Goal: Transaction & Acquisition: Subscribe to service/newsletter

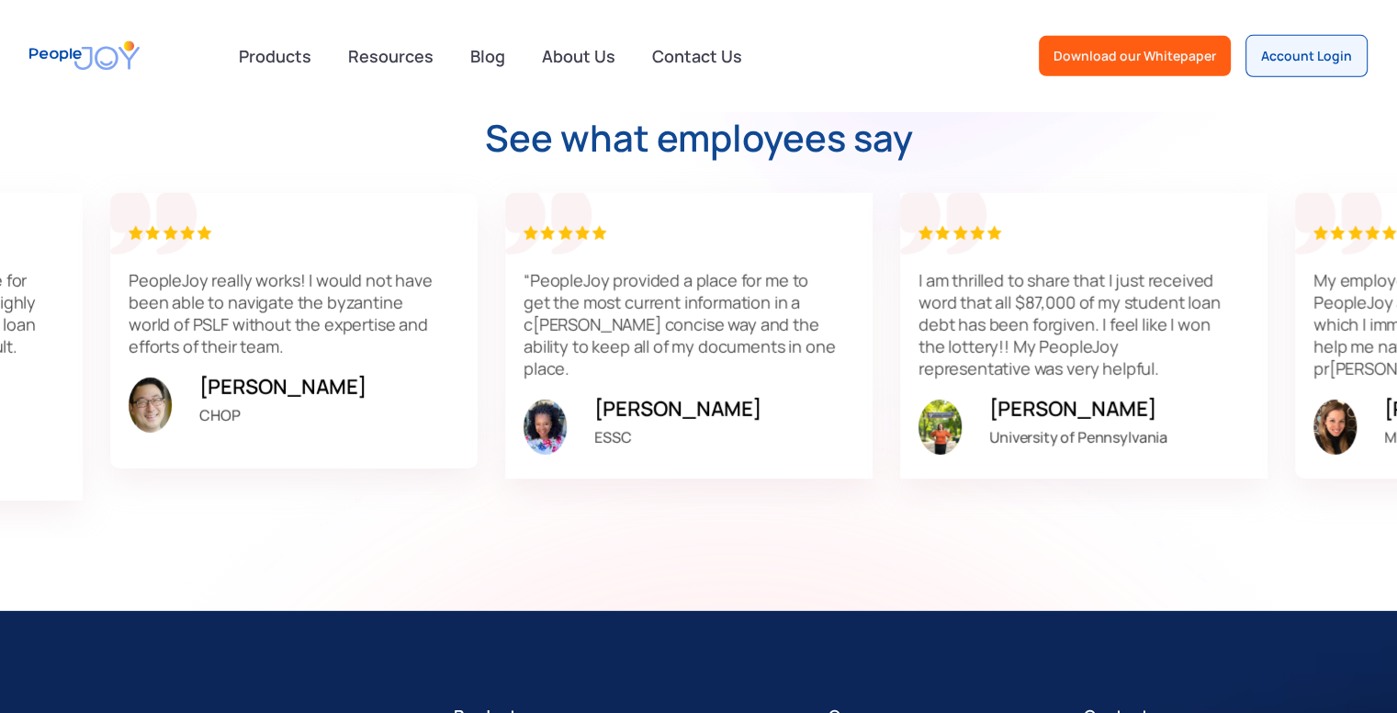
scroll to position [5455, 0]
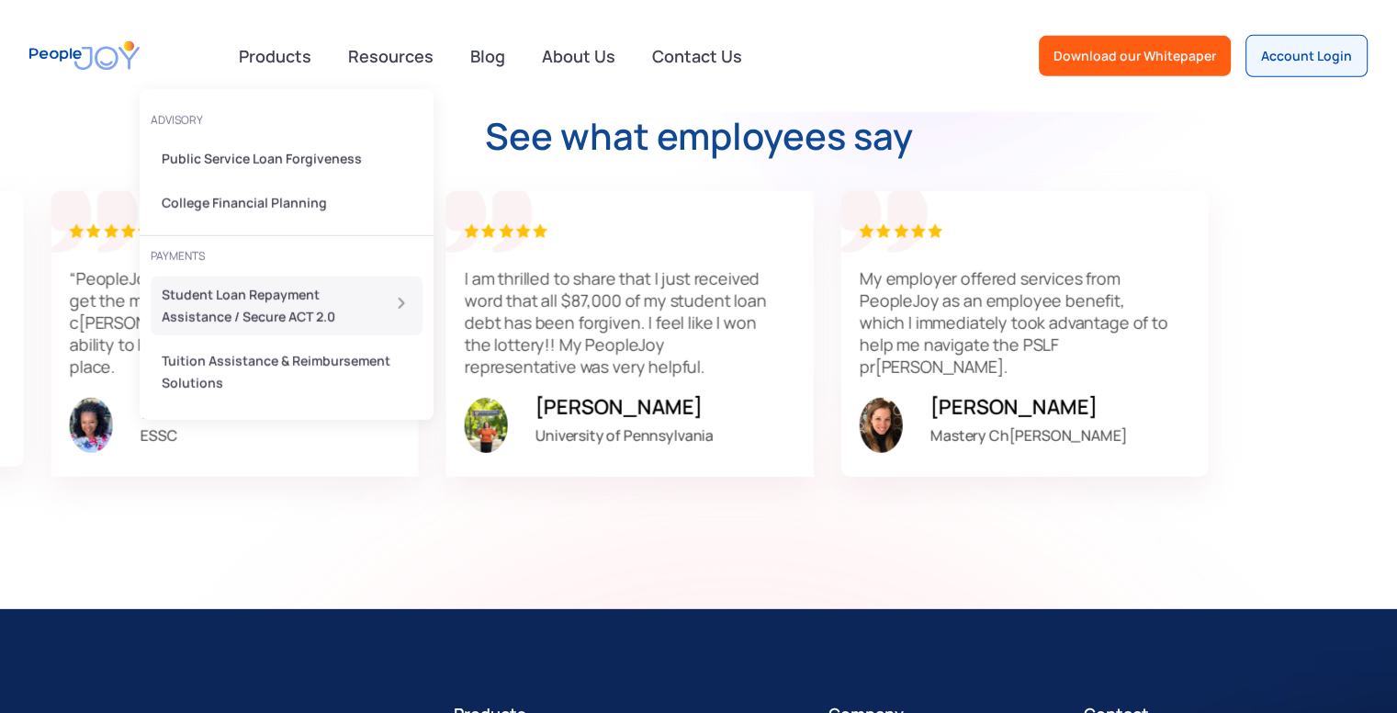
click at [262, 300] on div "Student Loan Repayment Assistance / Secure ACT 2.0" at bounding box center [265, 306] width 207 height 44
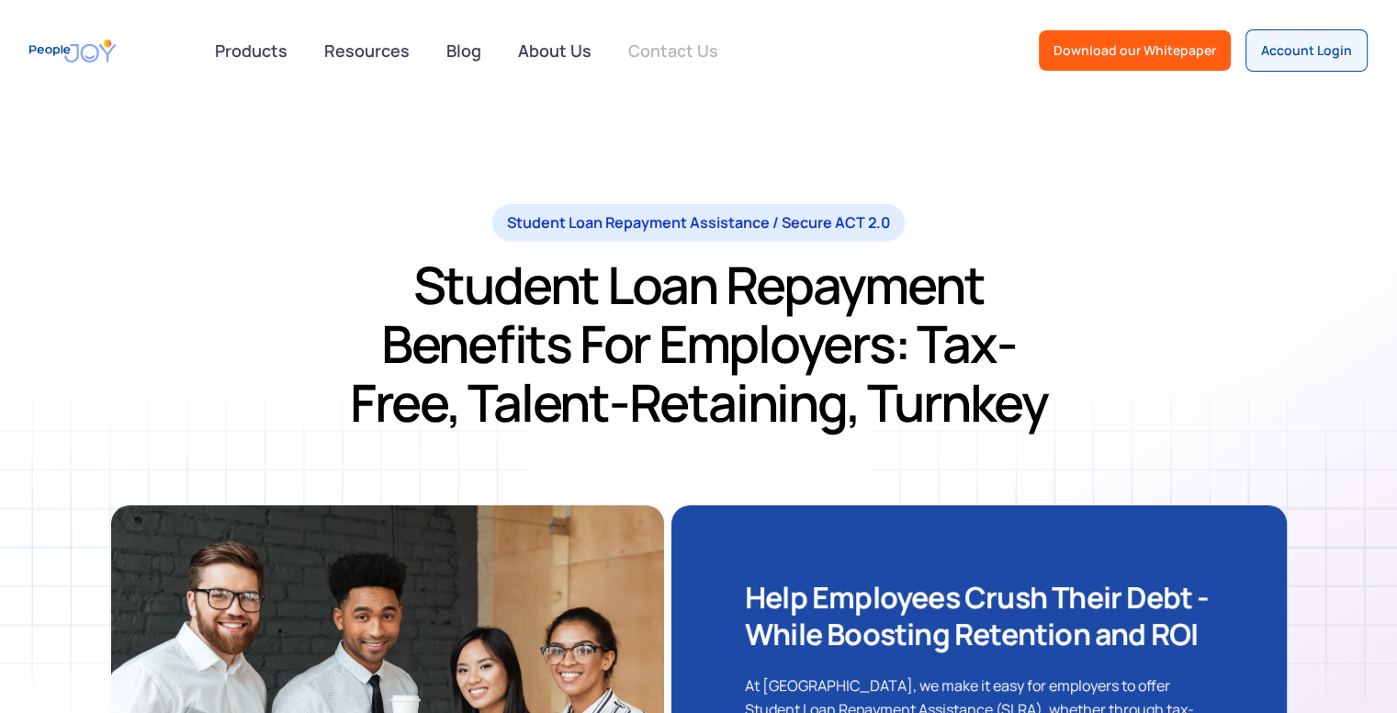
click at [668, 46] on link "Contact Us" at bounding box center [673, 50] width 112 height 40
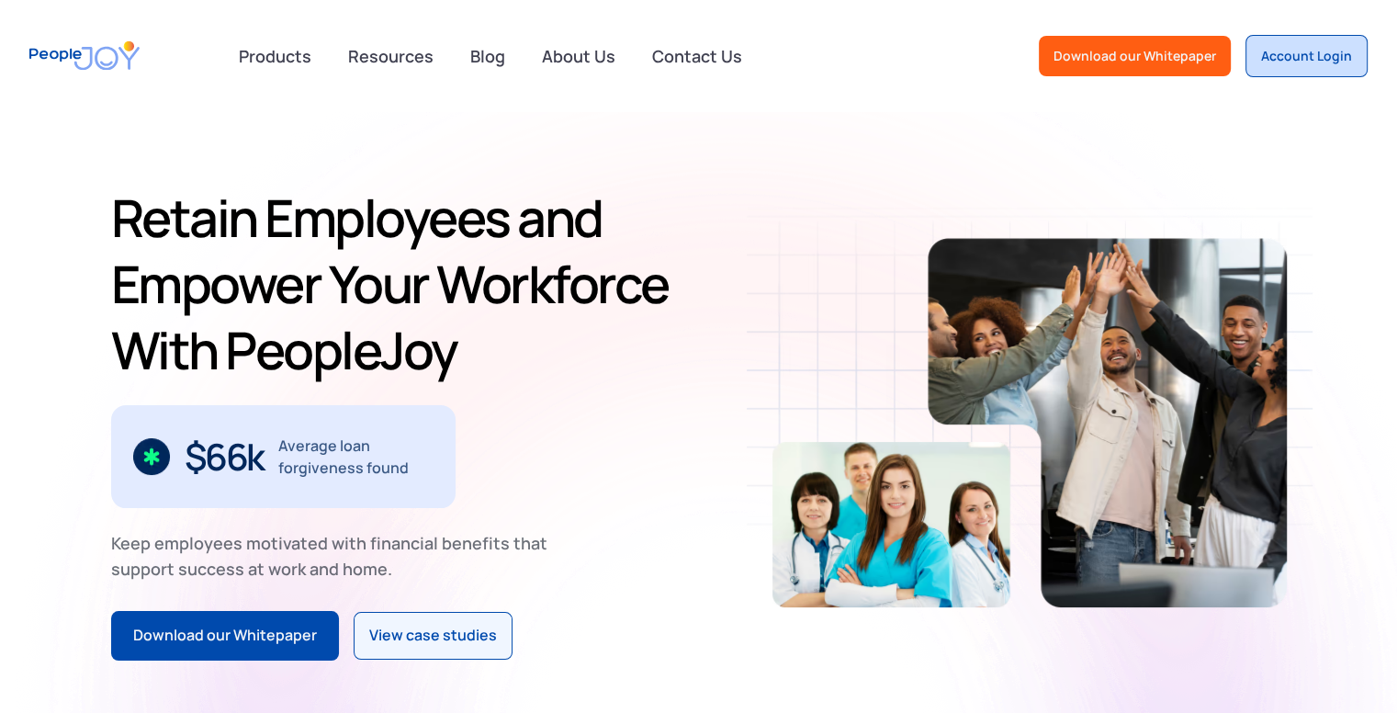
click at [1297, 49] on div "Account Login" at bounding box center [1306, 56] width 91 height 18
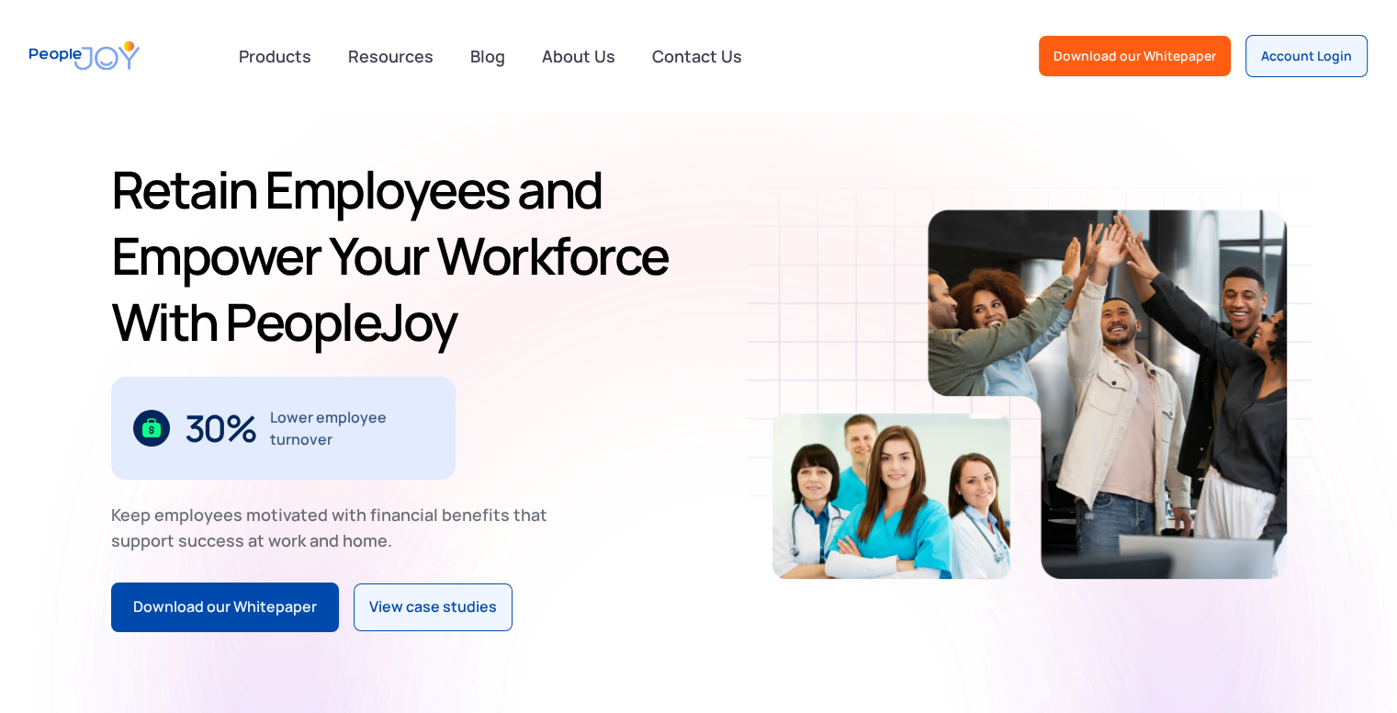
scroll to position [29, 0]
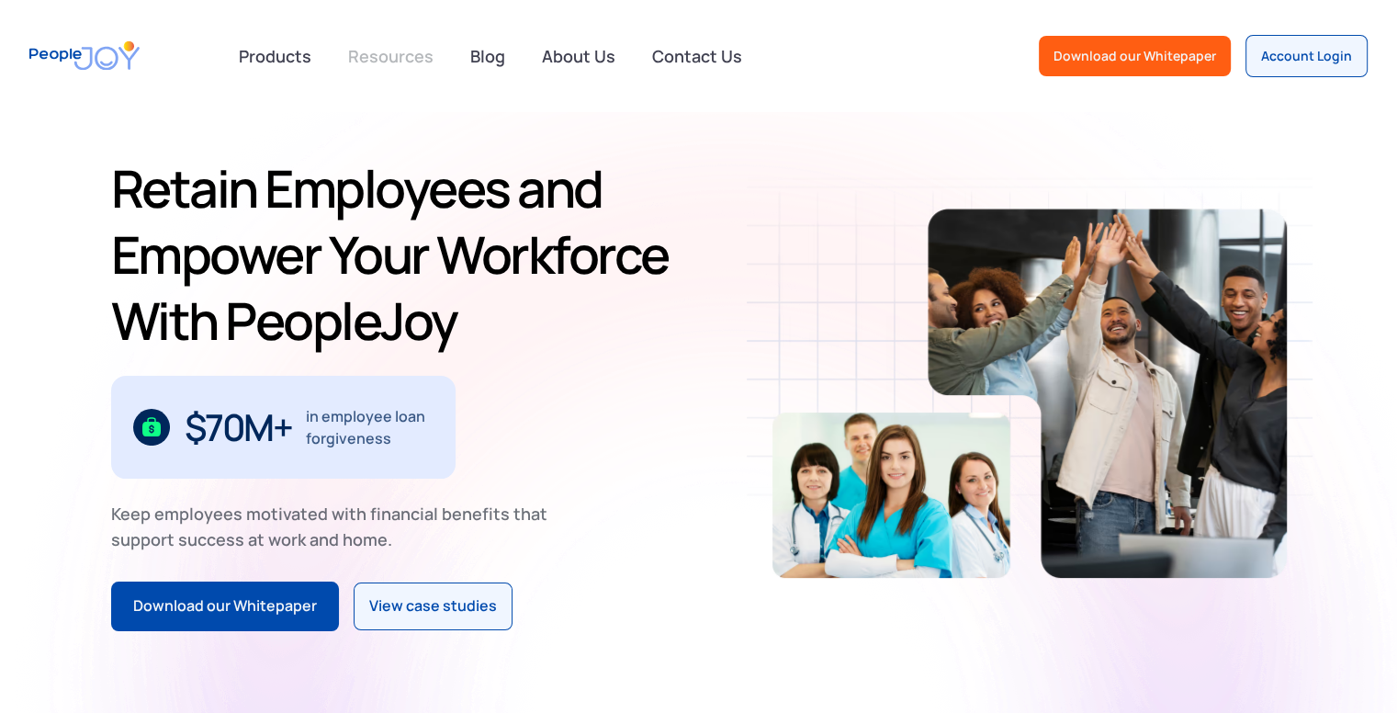
click at [405, 51] on link "Resources" at bounding box center [390, 56] width 107 height 40
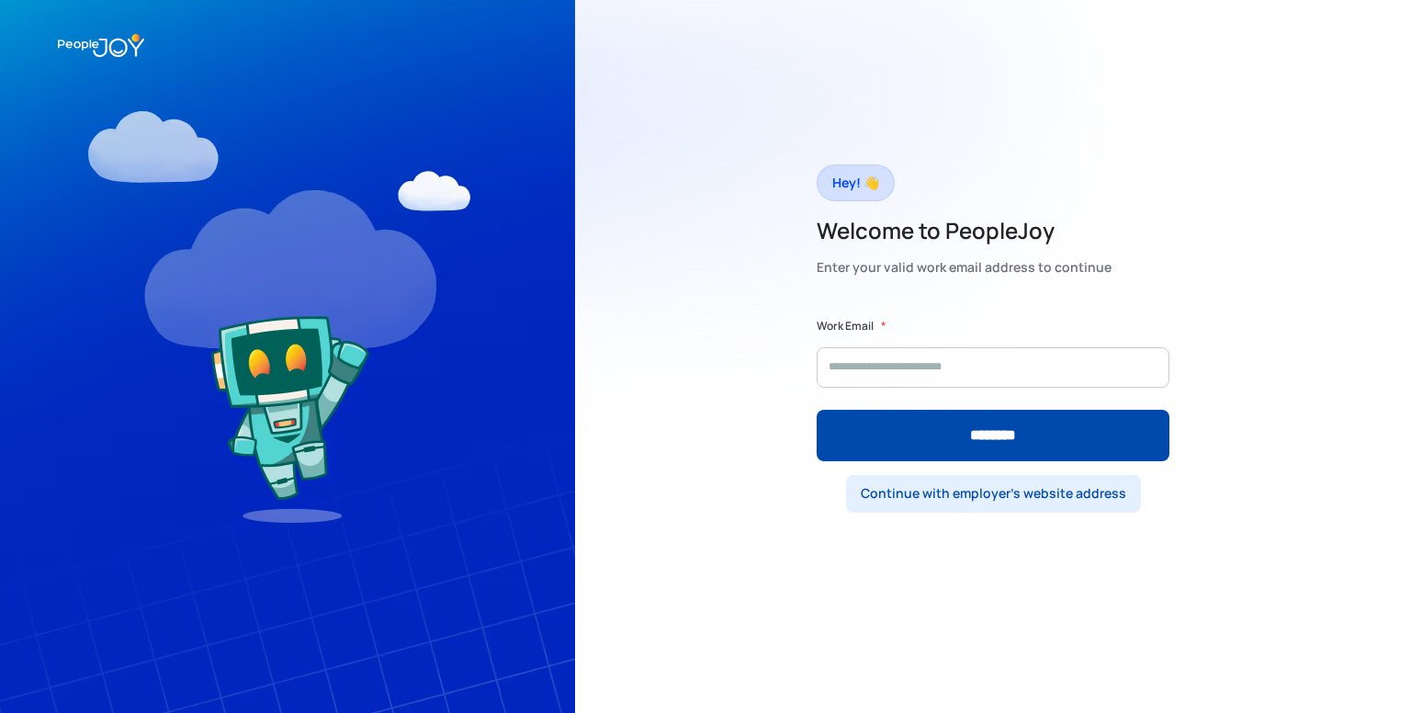
click at [1025, 491] on div "Continue with employer's website address" at bounding box center [993, 493] width 265 height 18
click at [956, 496] on div "Continue with your work email instead" at bounding box center [993, 493] width 239 height 18
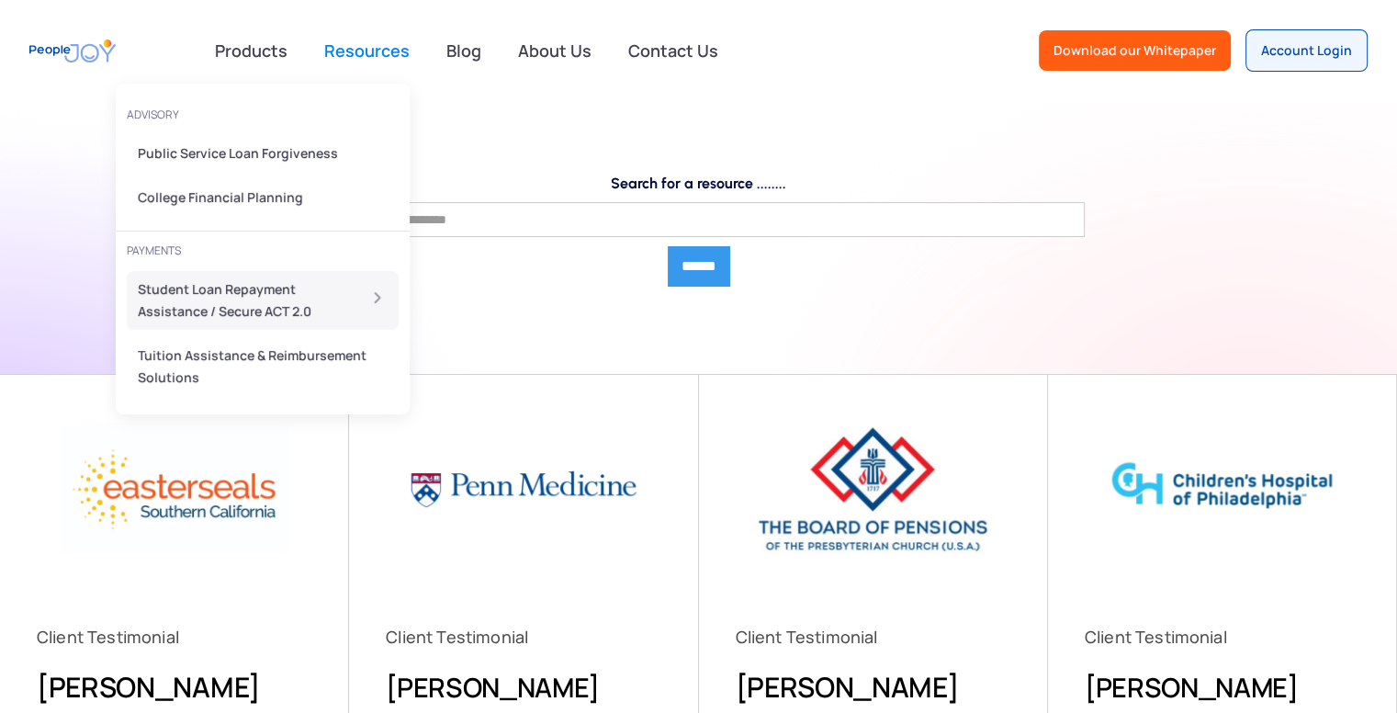
click at [284, 301] on div "Student Loan Repayment Assistance / Secure ACT 2.0" at bounding box center [241, 300] width 207 height 44
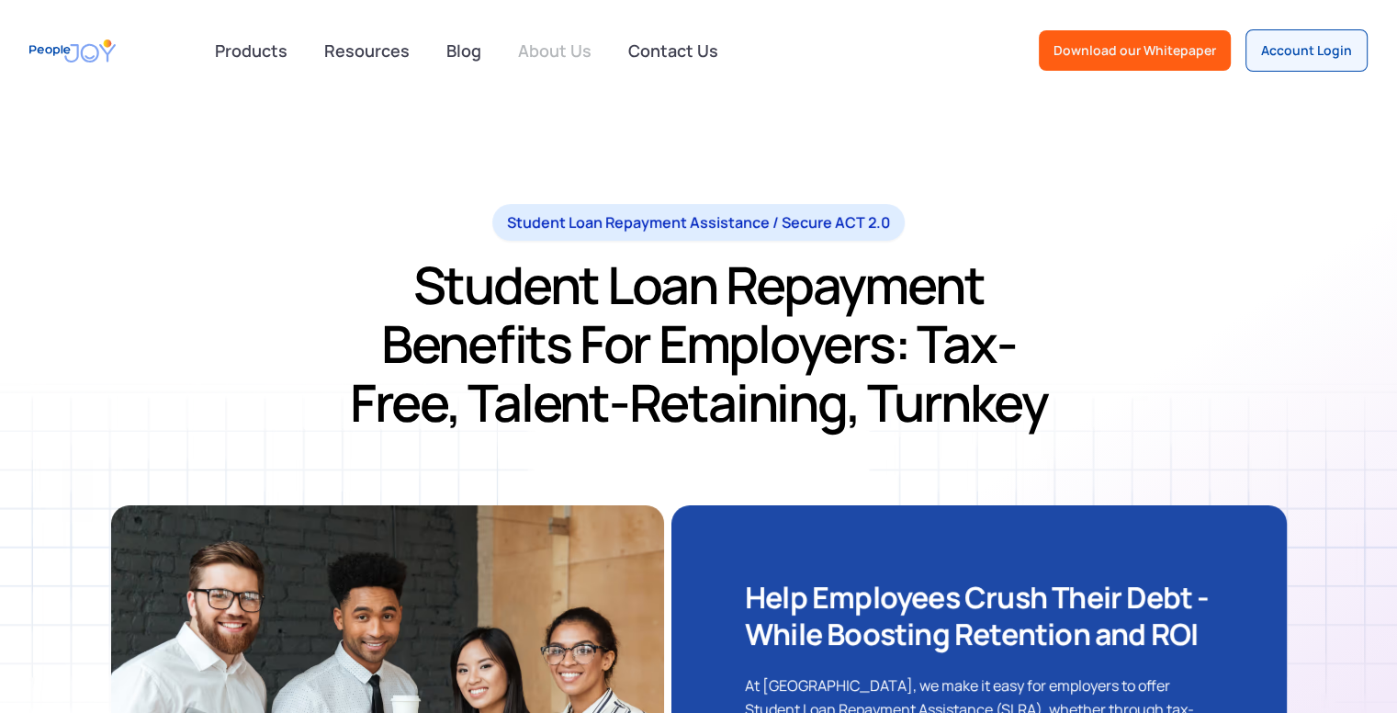
click at [570, 45] on link "About Us" at bounding box center [555, 50] width 96 height 40
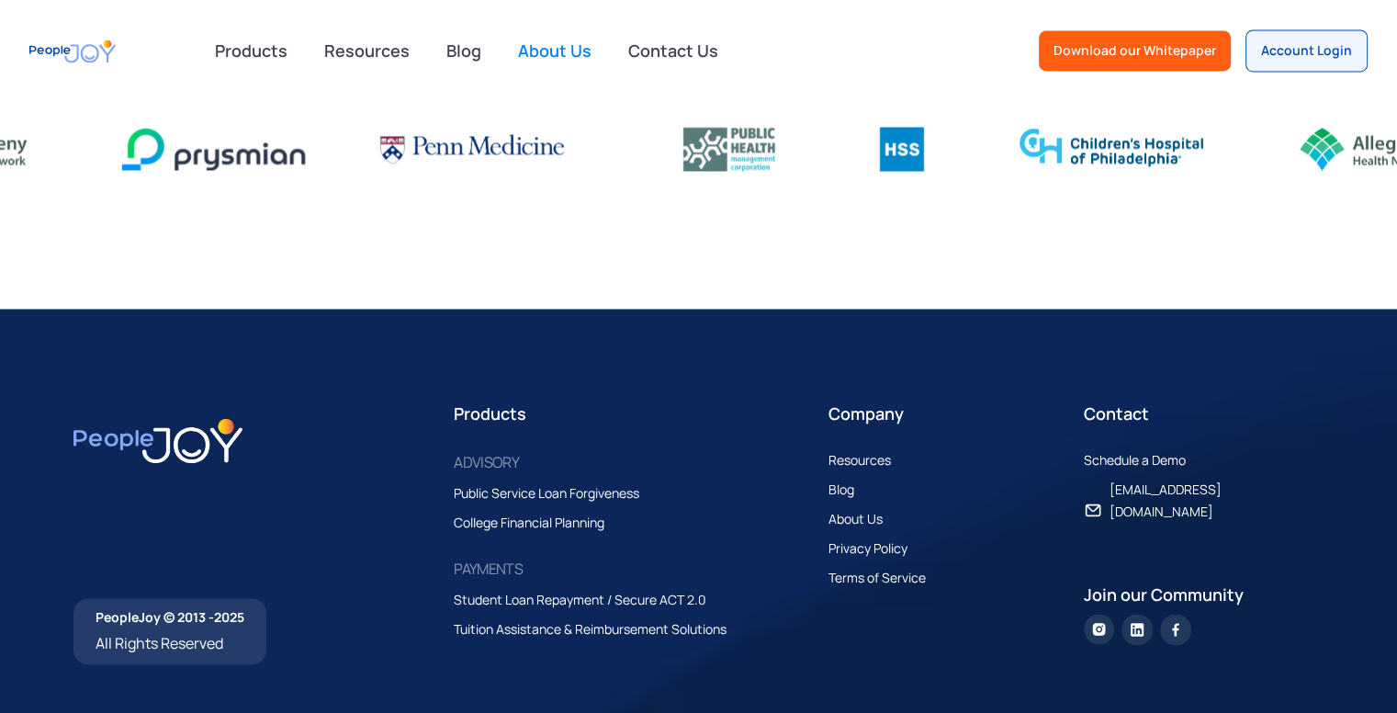
scroll to position [3065, 0]
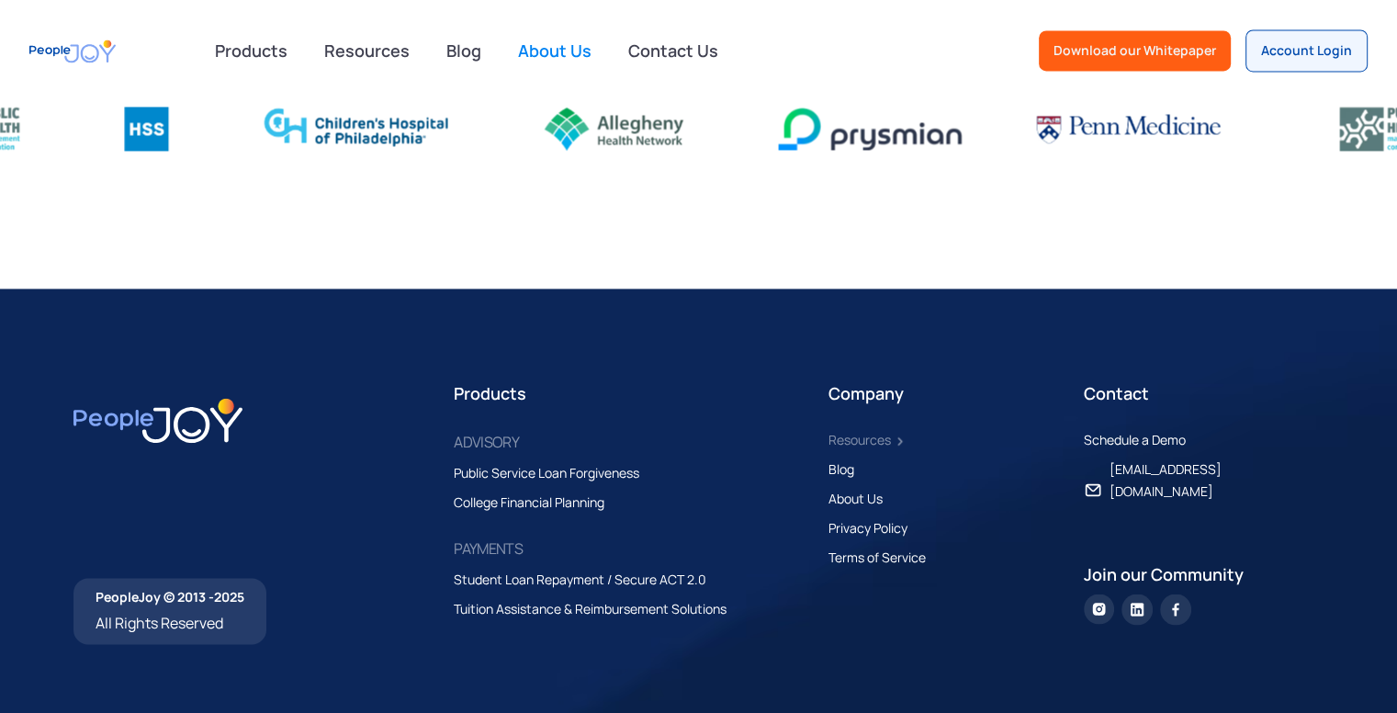
click at [856, 428] on div "Resources" at bounding box center [860, 439] width 62 height 22
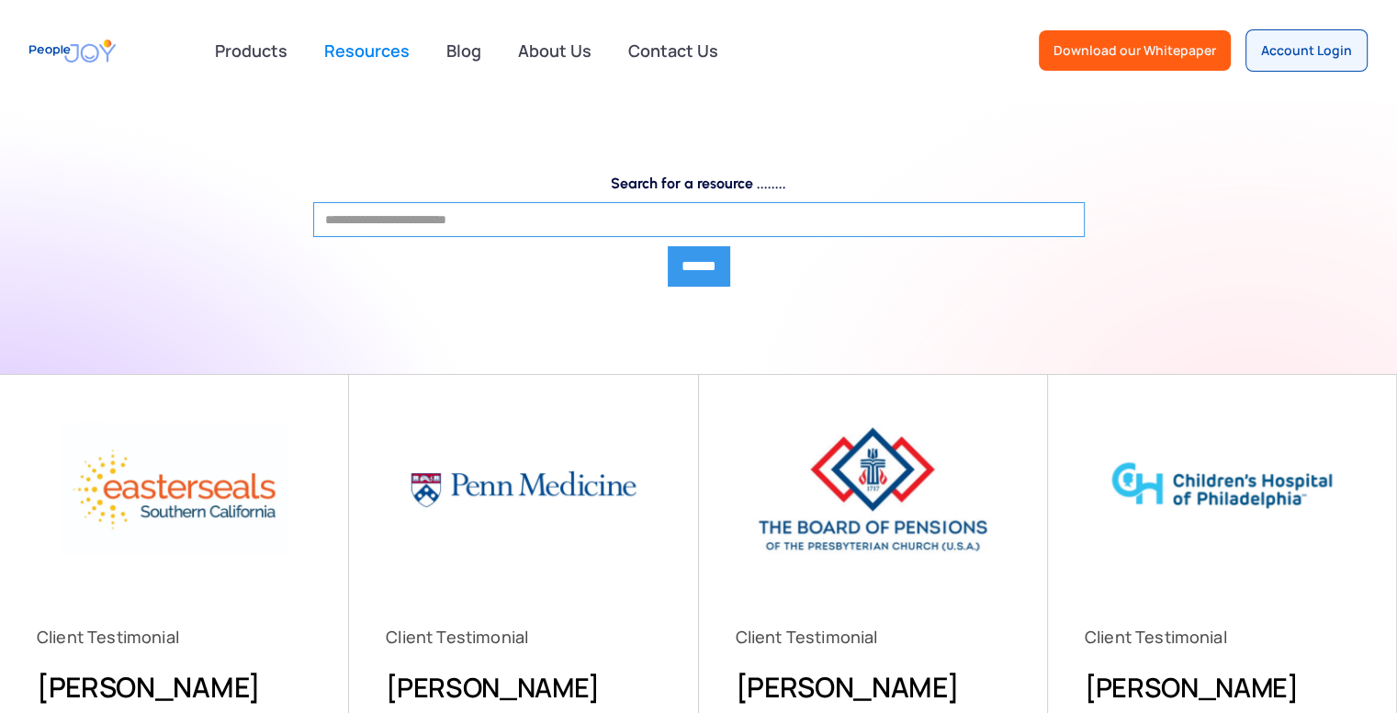
click at [839, 225] on input "Search for a resource ........" at bounding box center [699, 219] width 772 height 35
type input "**********"
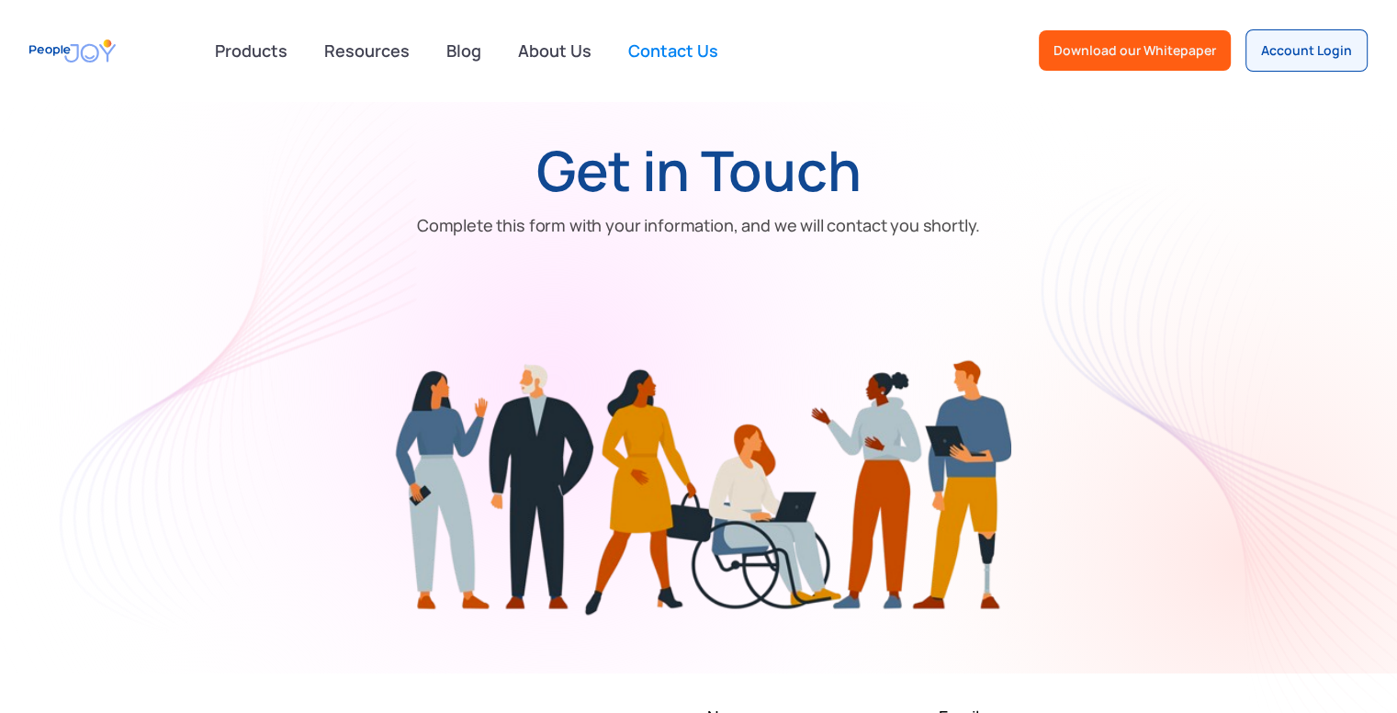
click at [85, 64] on img "home" at bounding box center [72, 50] width 86 height 41
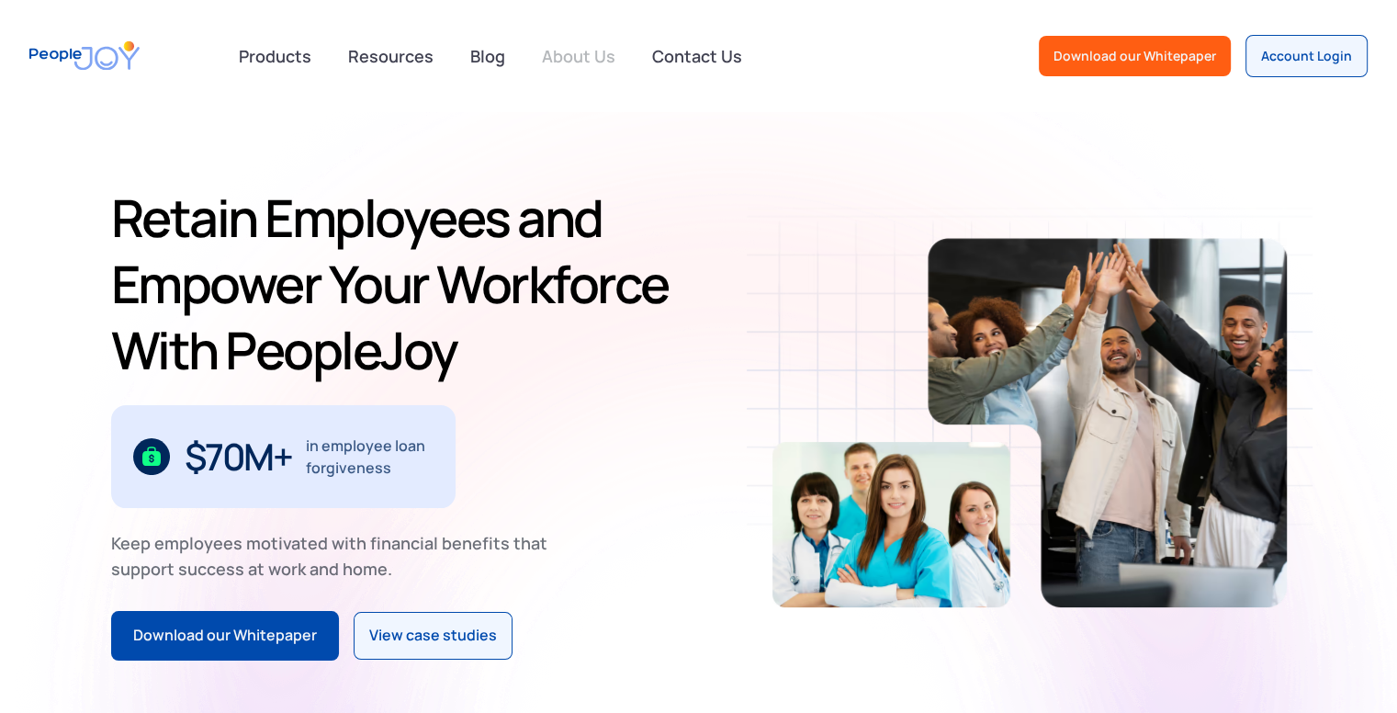
click at [599, 56] on link "About Us" at bounding box center [579, 56] width 96 height 40
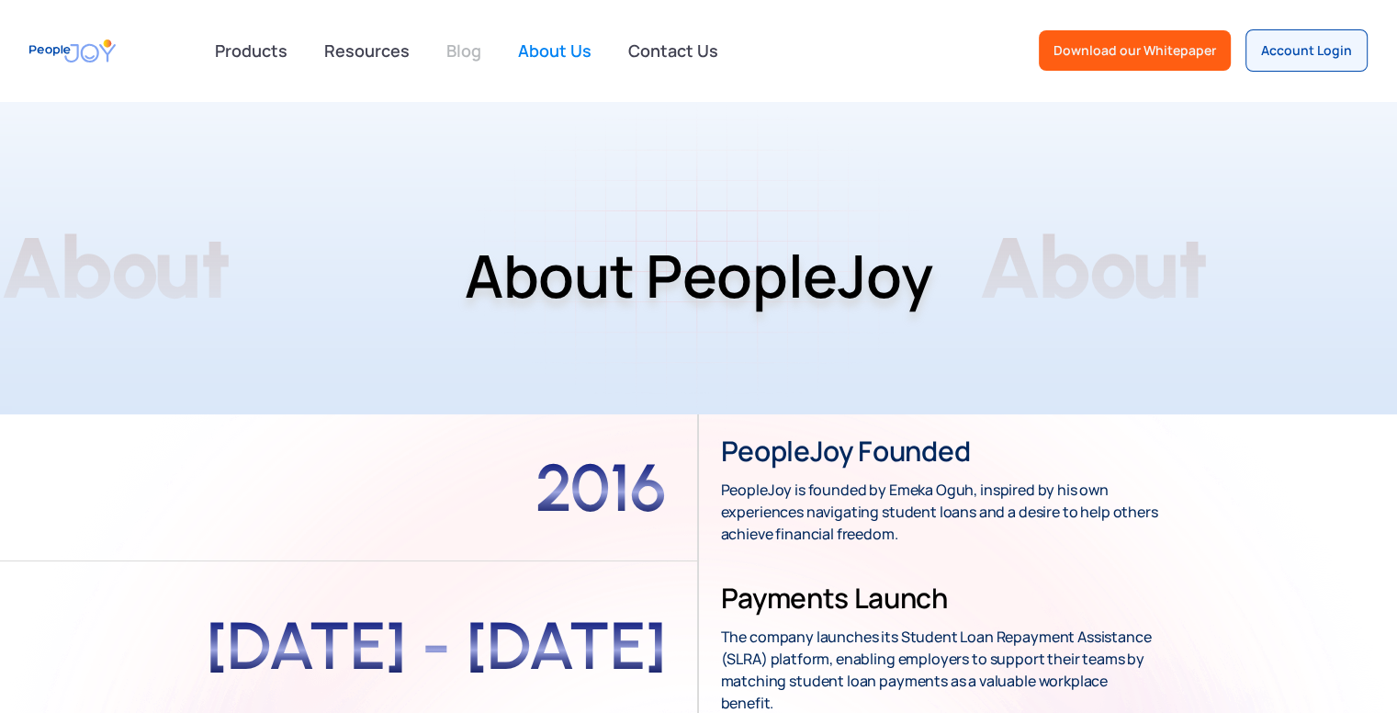
click at [452, 52] on link "Blog" at bounding box center [463, 50] width 57 height 40
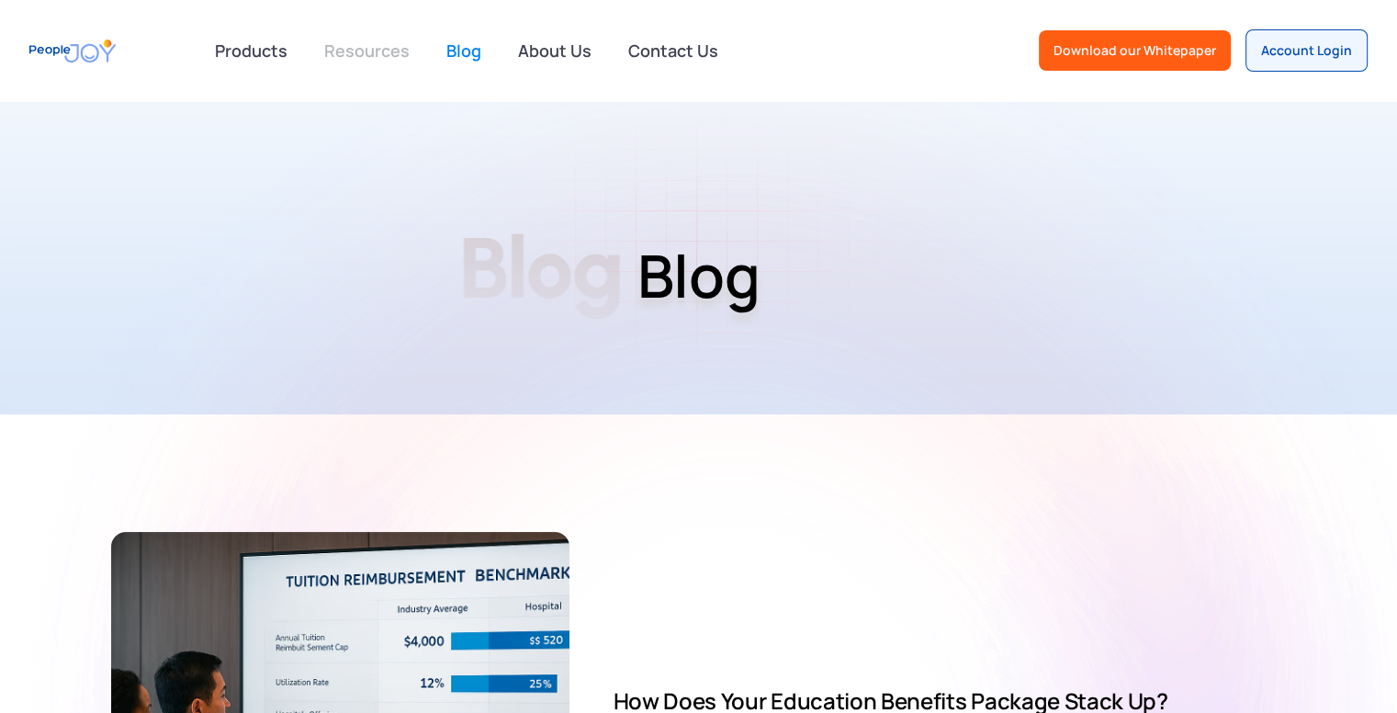
click at [380, 51] on link "Resources" at bounding box center [366, 50] width 107 height 40
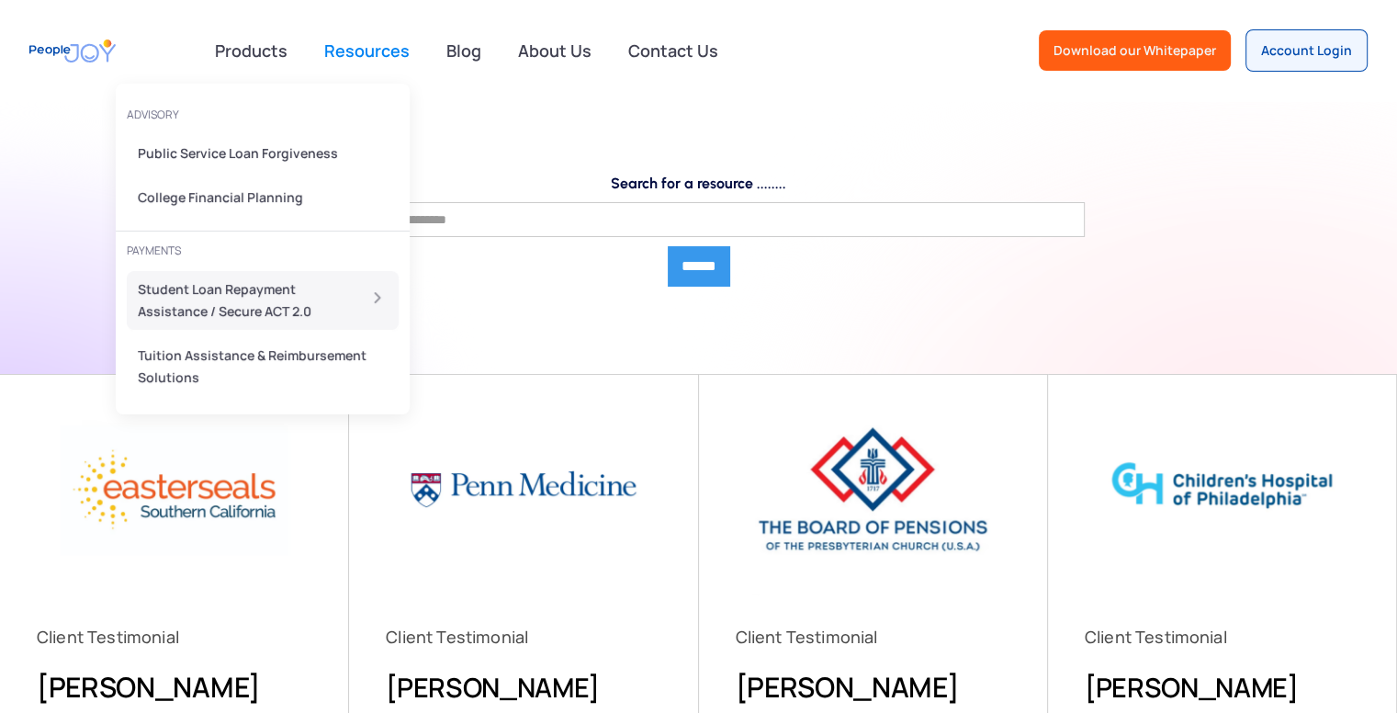
click at [232, 296] on div "Student Loan Repayment Assistance / Secure ACT 2.0" at bounding box center [241, 300] width 207 height 44
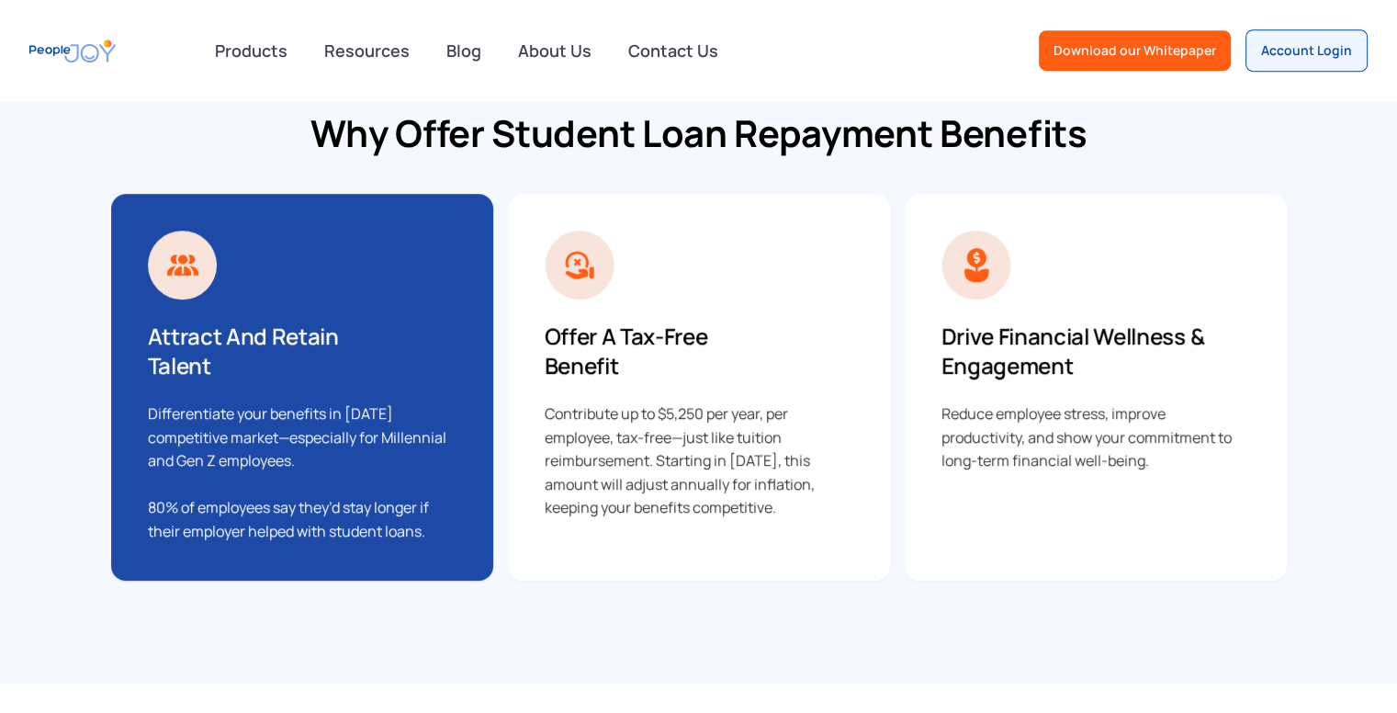
scroll to position [963, 0]
click at [651, 307] on div "Offer a Tax-Free Benefit Contribute up to $5,250 per year, per employee, tax-fr…" at bounding box center [699, 386] width 382 height 387
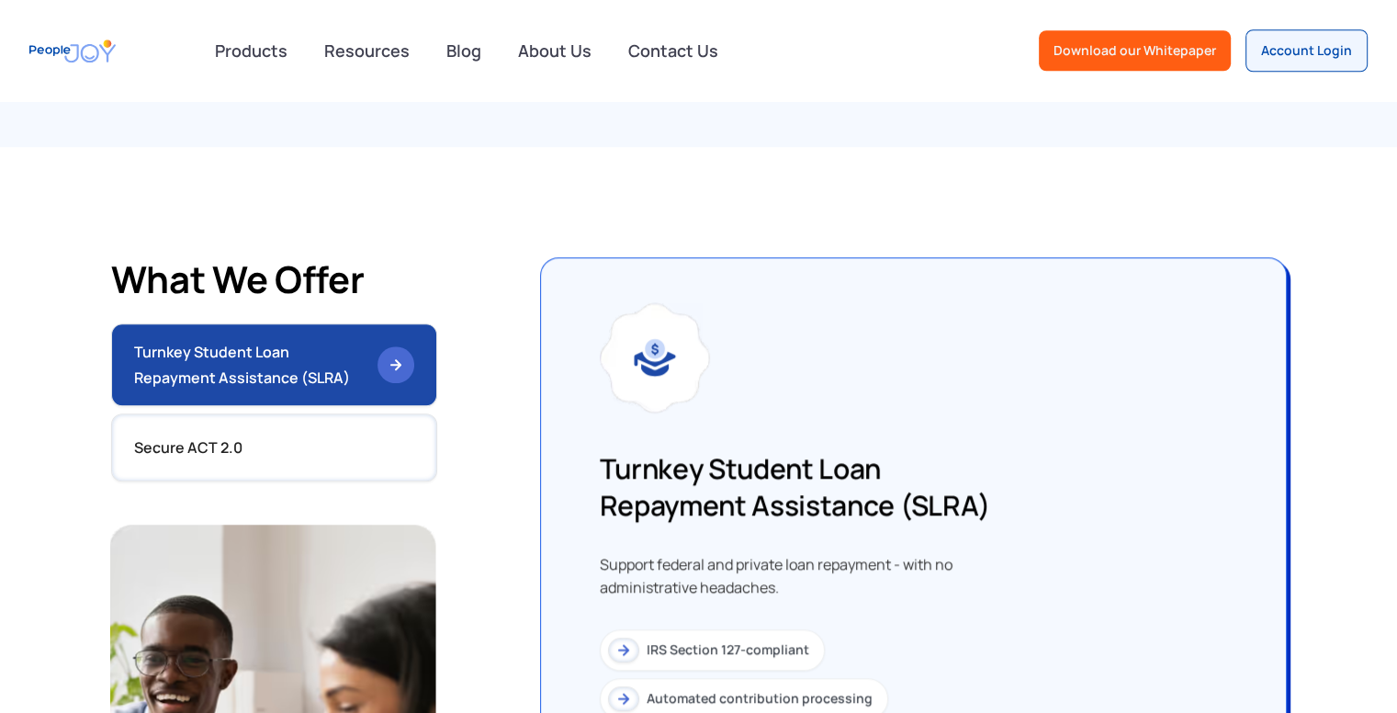
scroll to position [1499, 0]
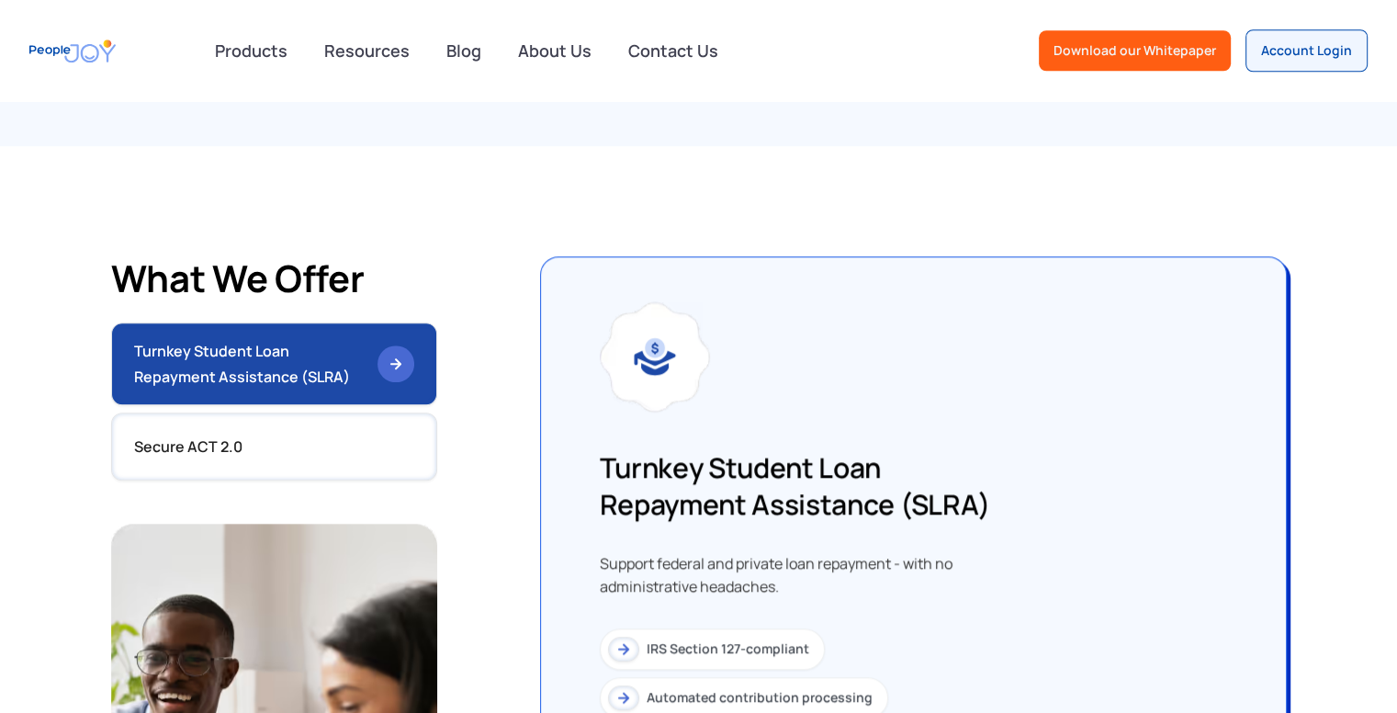
click at [394, 373] on img at bounding box center [396, 363] width 37 height 37
click at [395, 356] on img at bounding box center [396, 363] width 37 height 37
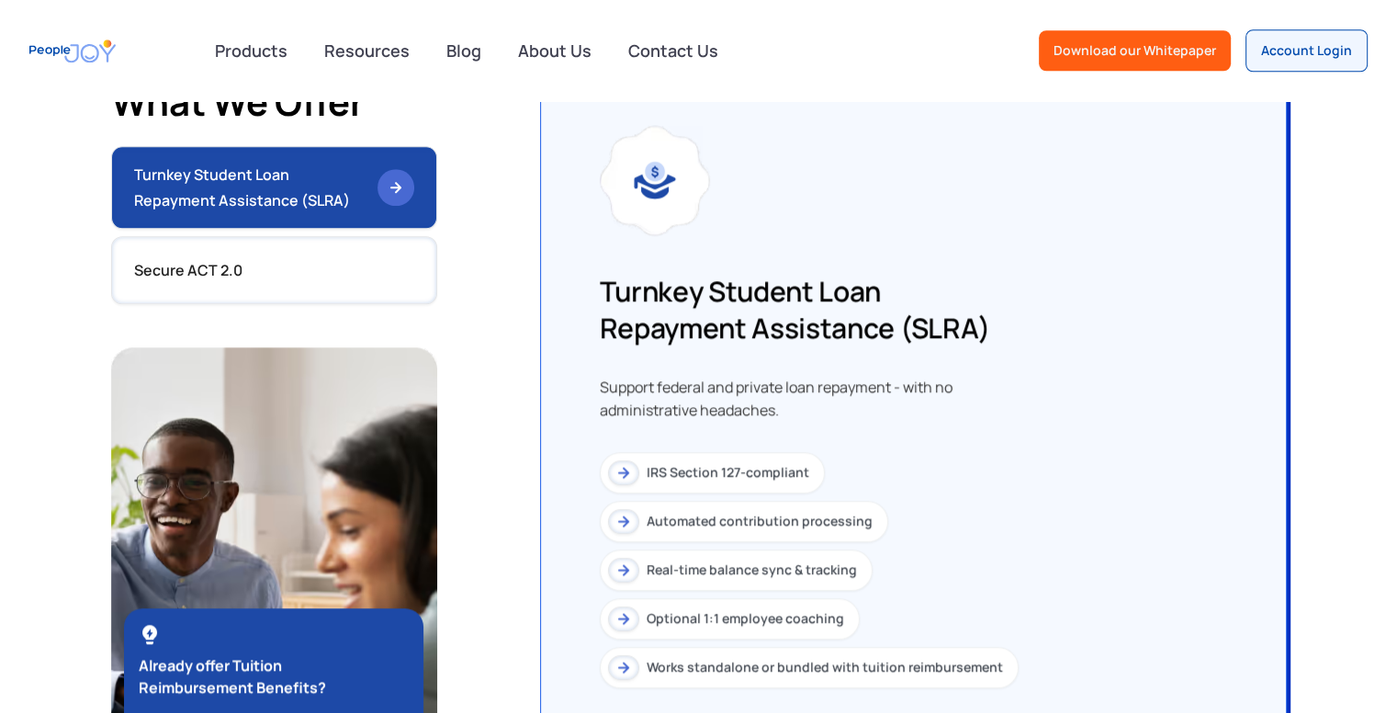
scroll to position [1683, 0]
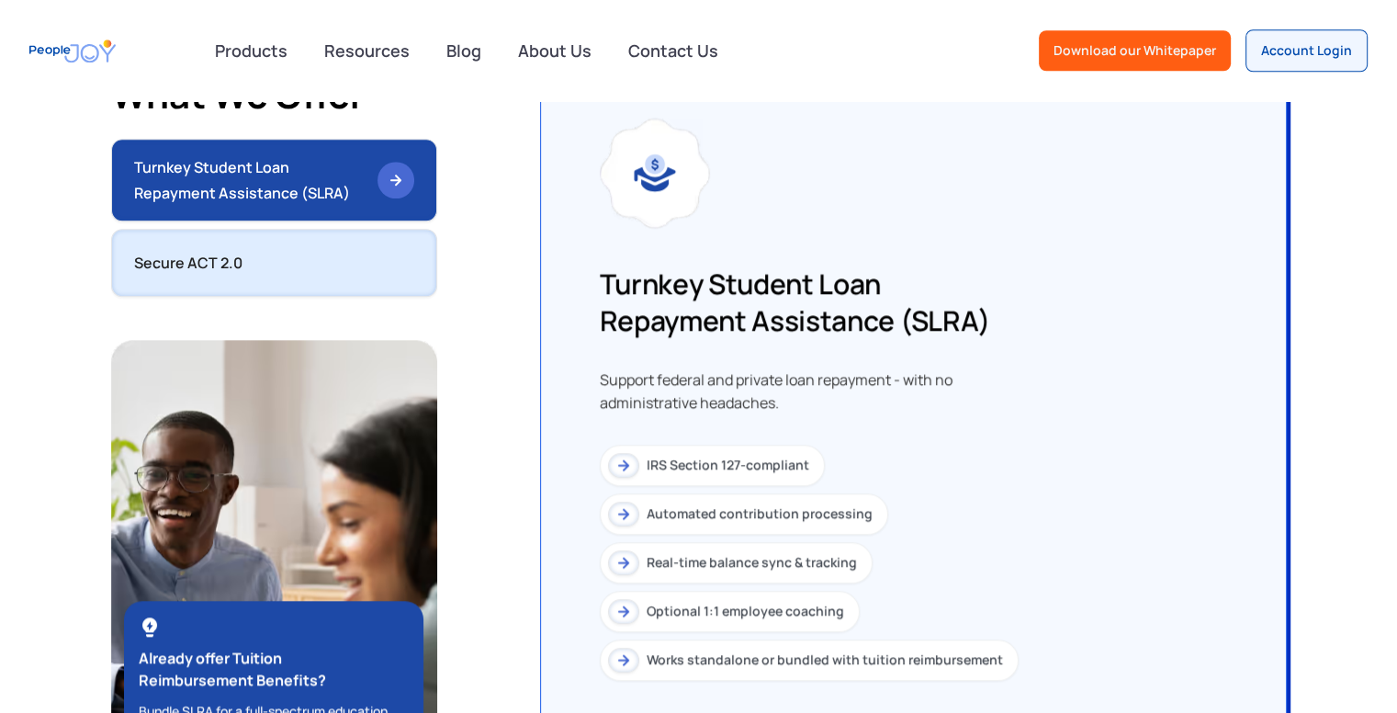
click at [310, 271] on link "Secure ACT 2.0" at bounding box center [274, 263] width 326 height 68
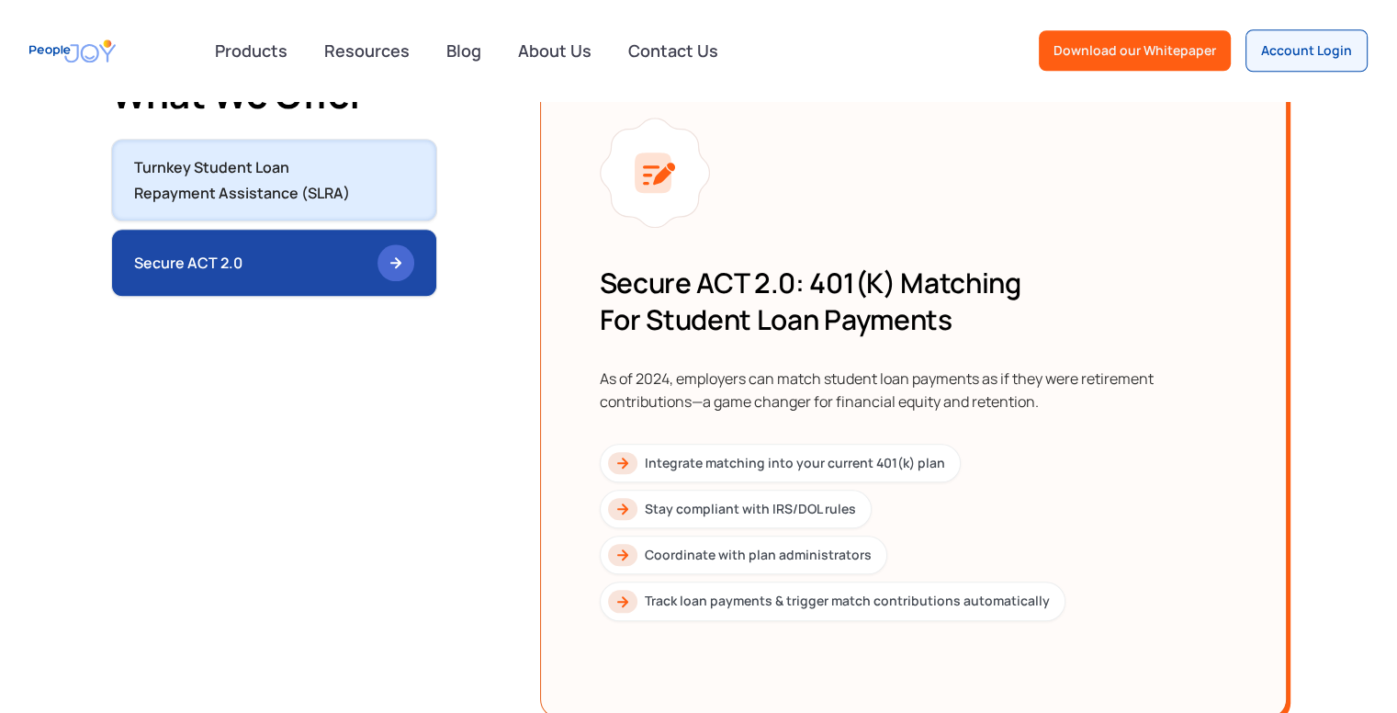
click at [350, 164] on div "Turnkey Student Loan Repayment Assistance (SLRA)" at bounding box center [248, 179] width 229 height 51
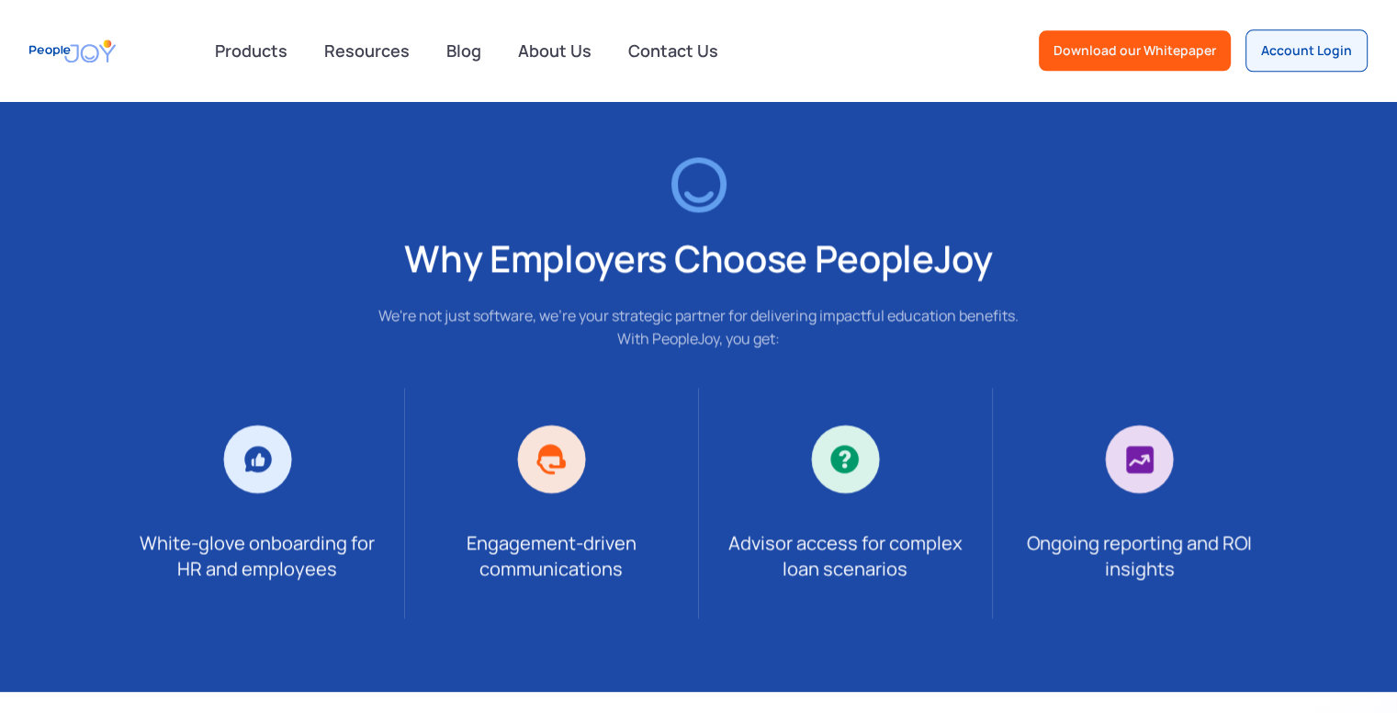
scroll to position [2488, 0]
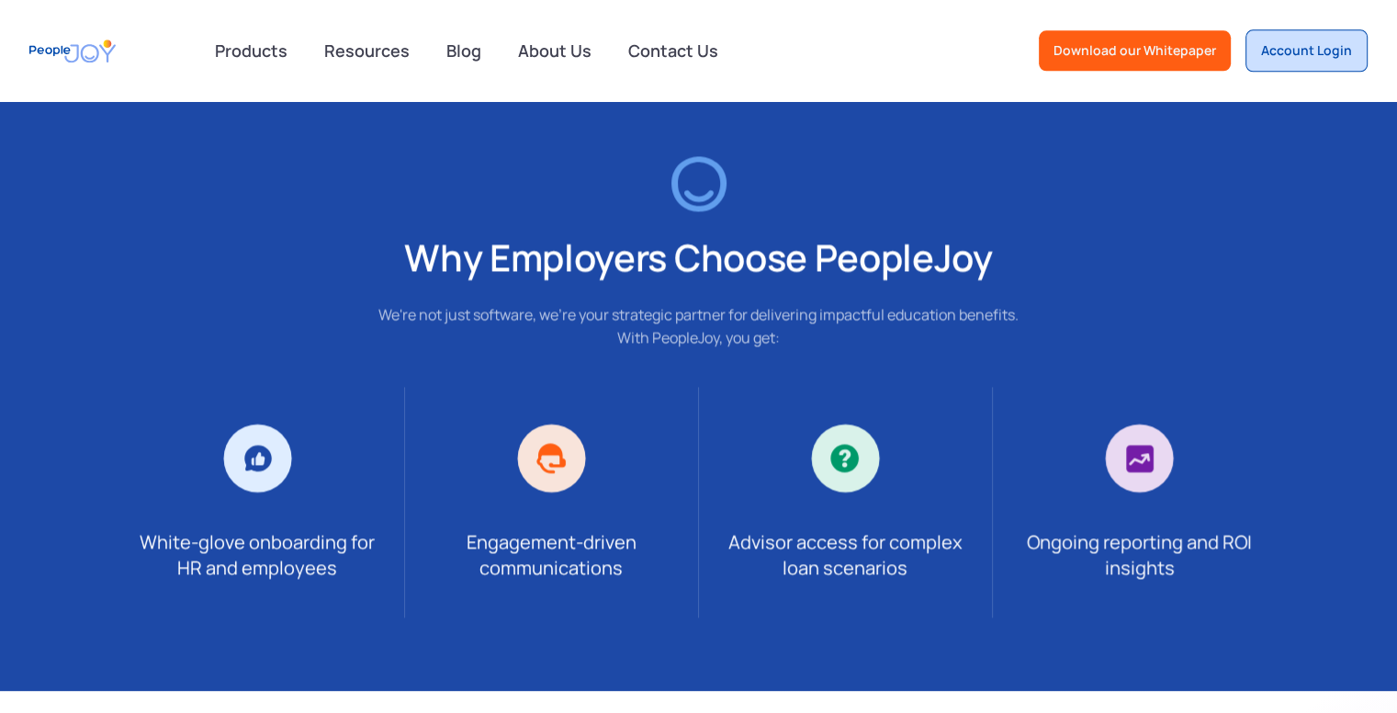
click at [1311, 33] on link "Account Login" at bounding box center [1307, 50] width 122 height 42
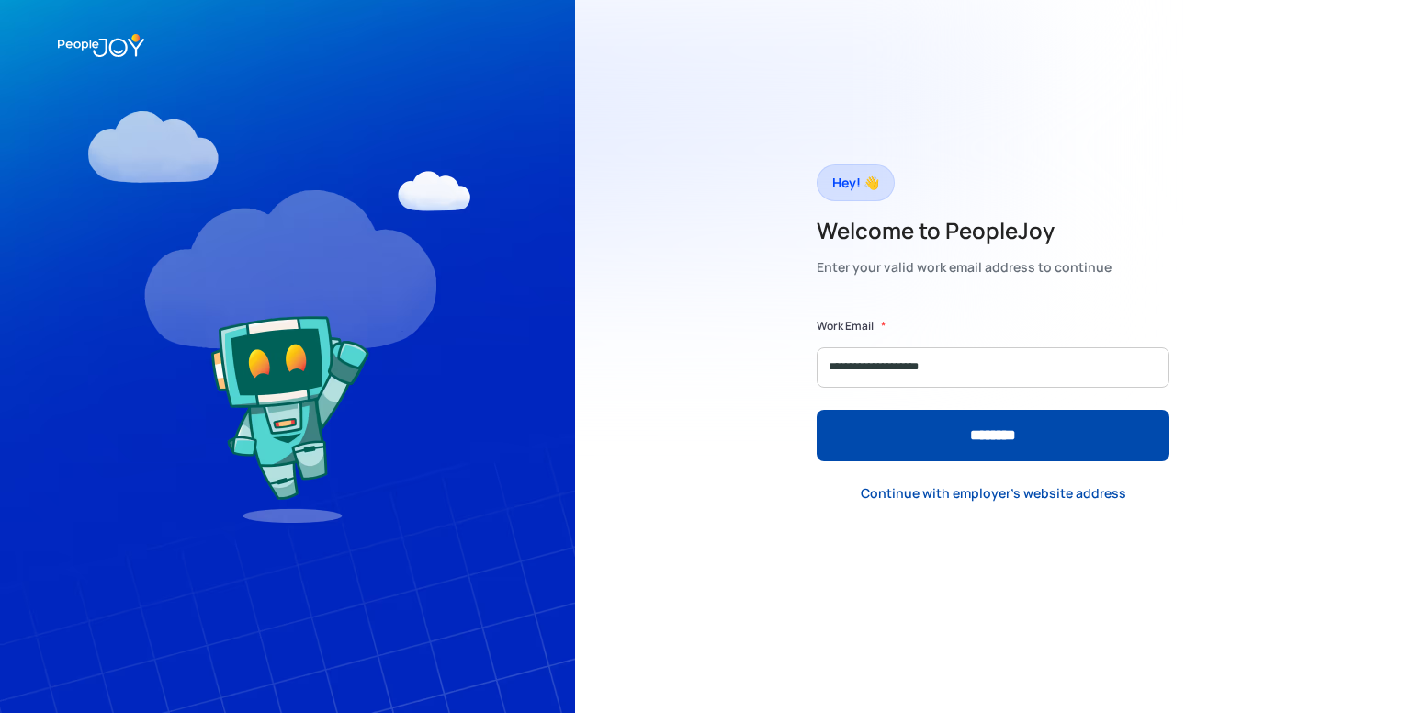
type input "**********"
click at [817, 410] on input "********" at bounding box center [993, 435] width 353 height 51
